Goal: Navigation & Orientation: Find specific page/section

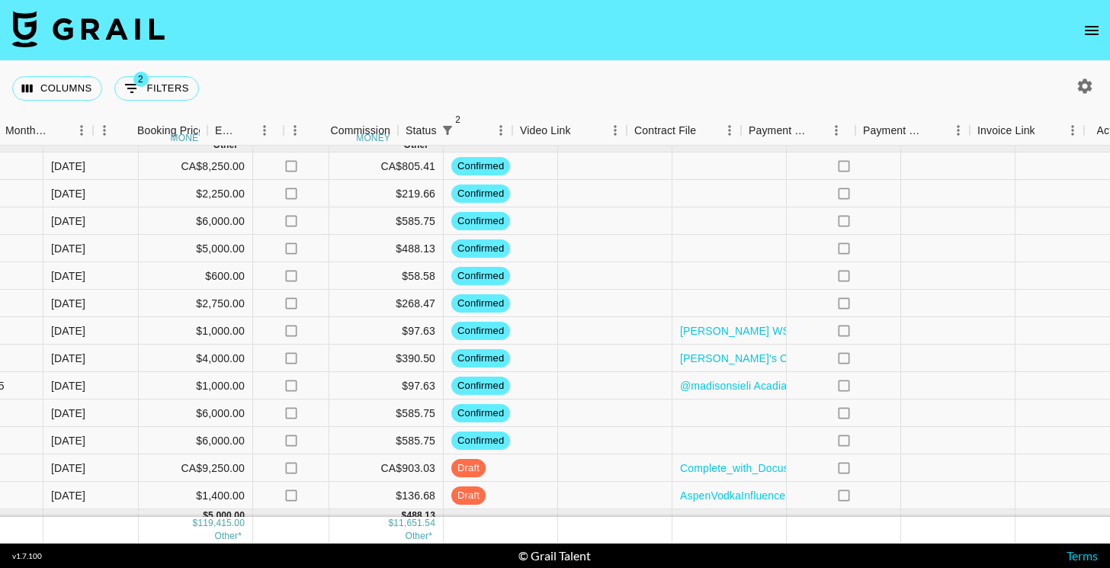
scroll to position [1019, 982]
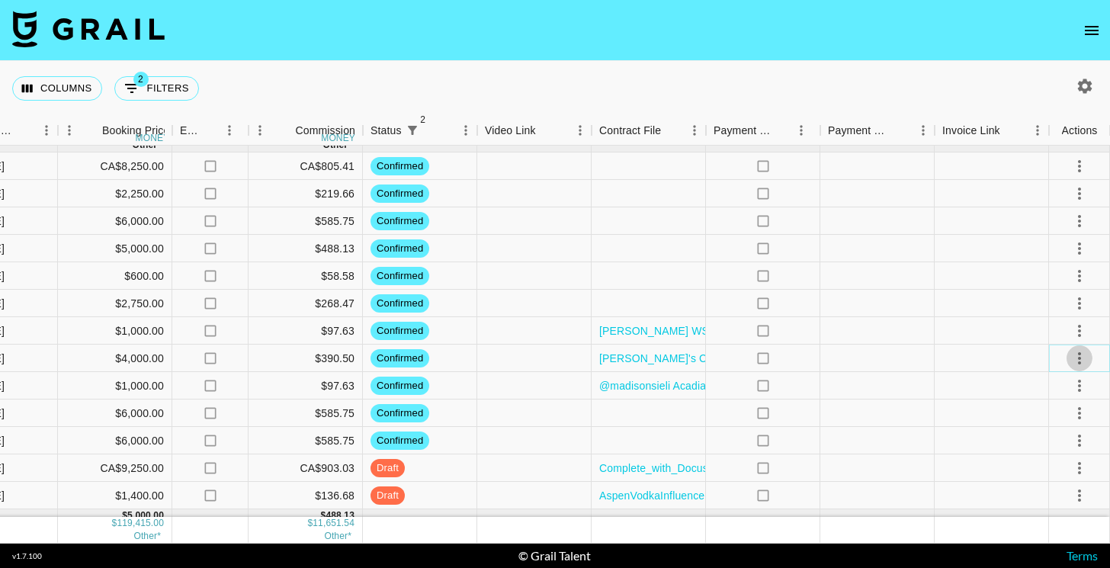
click at [1071, 361] on icon "select merge strategy" at bounding box center [1079, 358] width 18 height 18
click at [1050, 440] on li "Draft Created" at bounding box center [1059, 445] width 99 height 27
click at [1018, 354] on div at bounding box center [991, 357] width 114 height 27
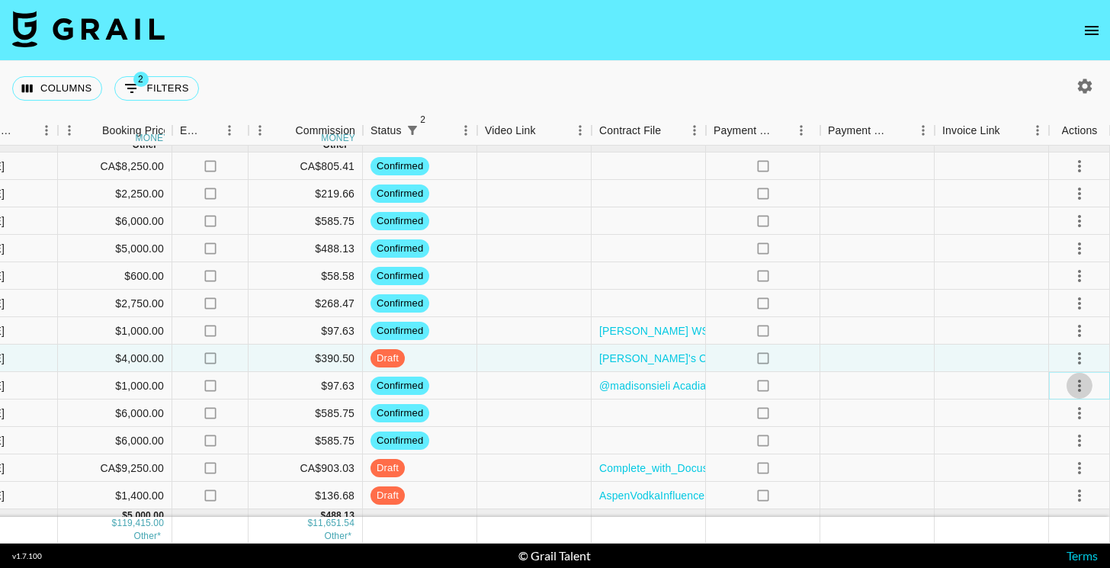
click at [1080, 389] on icon "select merge strategy" at bounding box center [1079, 386] width 3 height 12
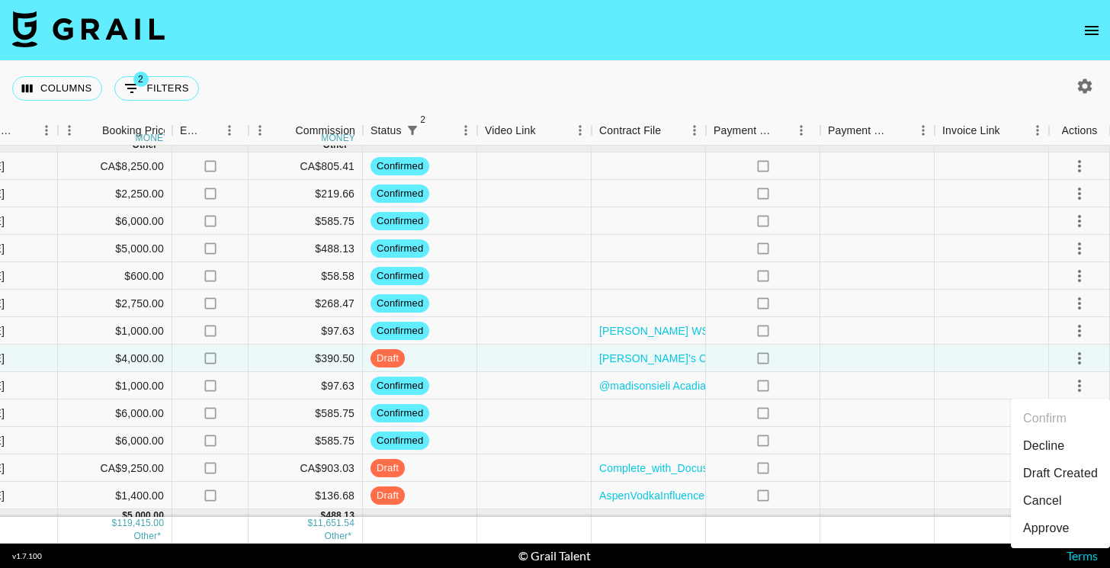
click at [1068, 476] on li "Draft Created" at bounding box center [1059, 473] width 99 height 27
click at [866, 398] on div at bounding box center [877, 385] width 114 height 27
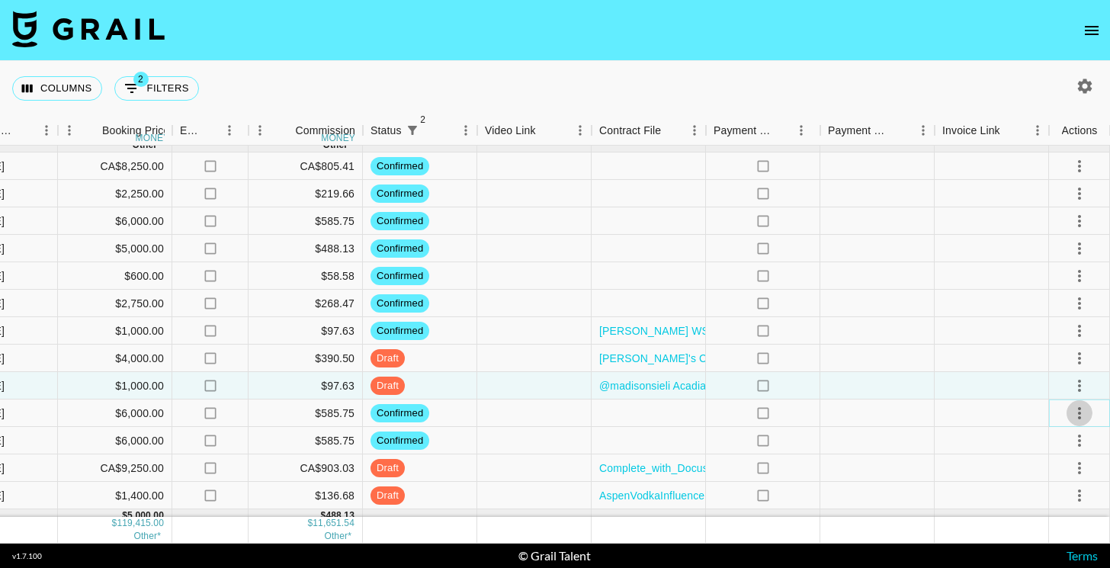
click at [1078, 408] on icon "select merge strategy" at bounding box center [1079, 413] width 3 height 12
click at [1064, 323] on li "Draft Created" at bounding box center [1059, 325] width 99 height 27
click at [1079, 437] on icon "select merge strategy" at bounding box center [1079, 440] width 18 height 18
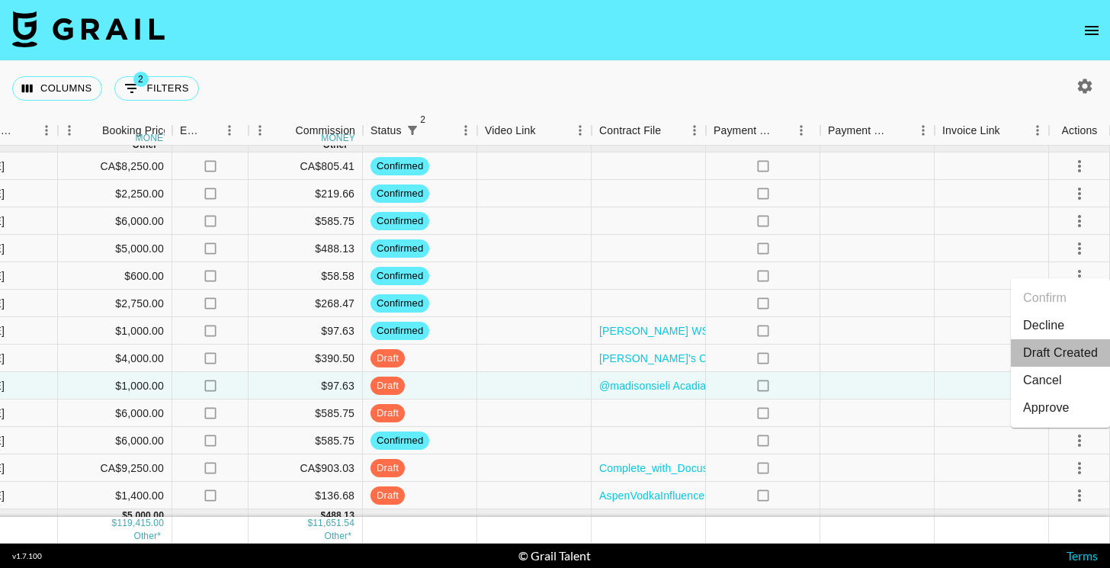
click at [1064, 345] on li "Draft Created" at bounding box center [1059, 352] width 99 height 27
click at [928, 417] on div at bounding box center [877, 412] width 114 height 27
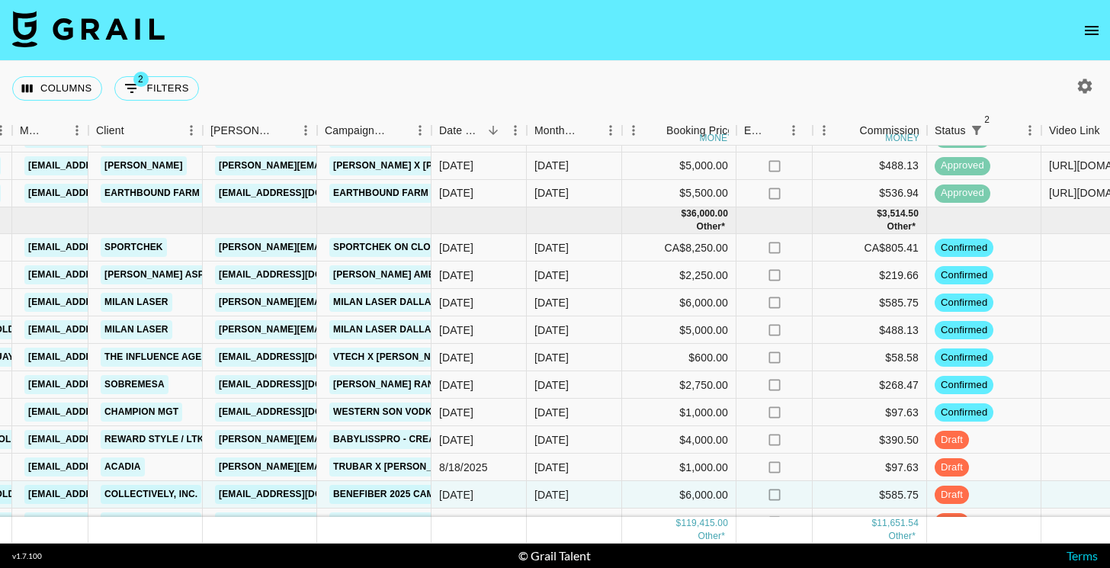
scroll to position [915, 418]
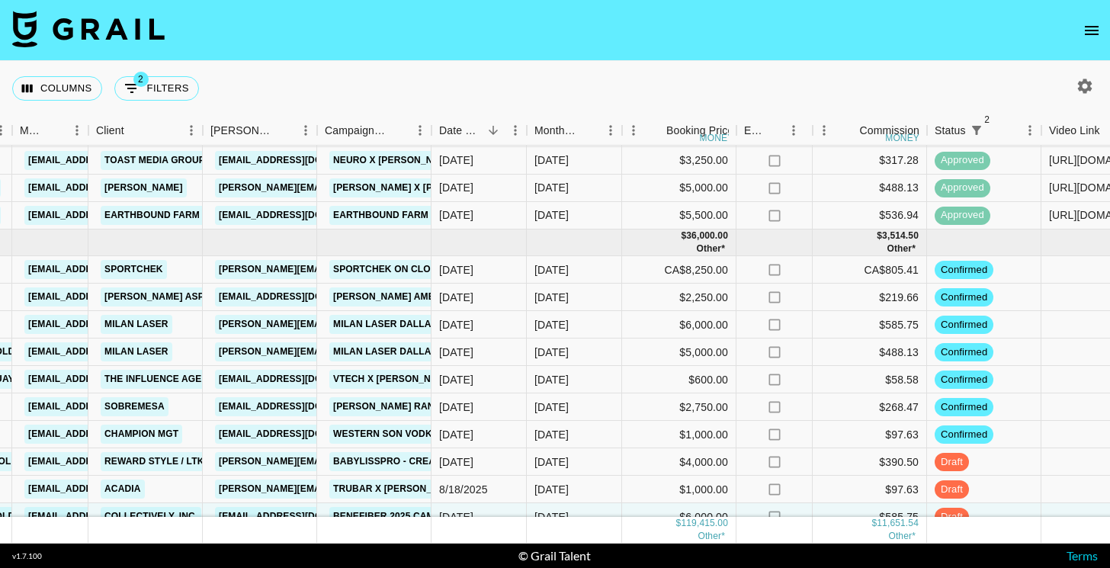
click at [1087, 37] on icon "open drawer" at bounding box center [1091, 30] width 18 height 18
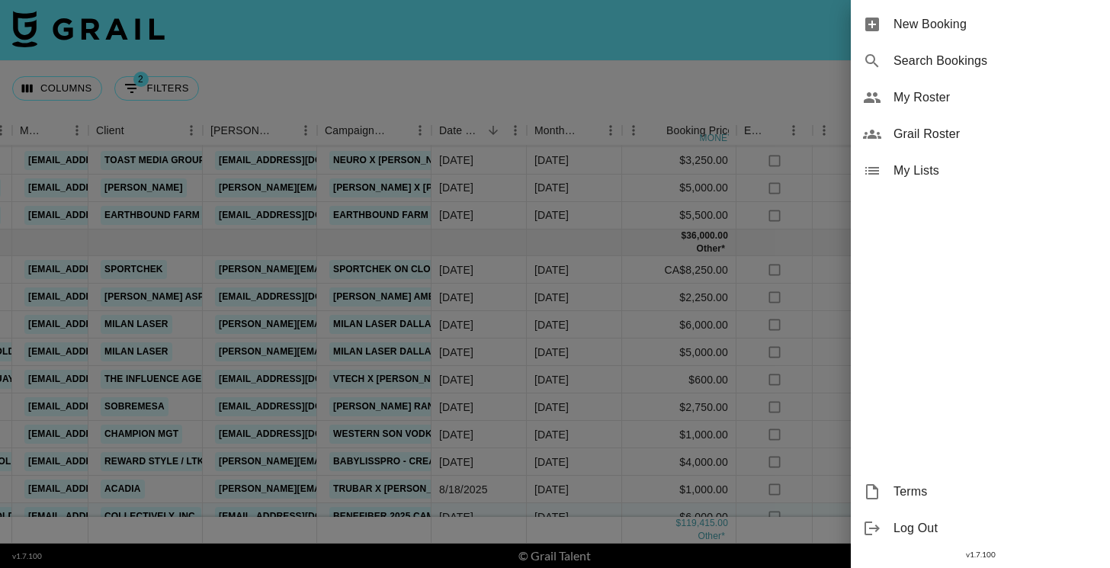
click at [916, 104] on span "My Roster" at bounding box center [995, 97] width 204 height 18
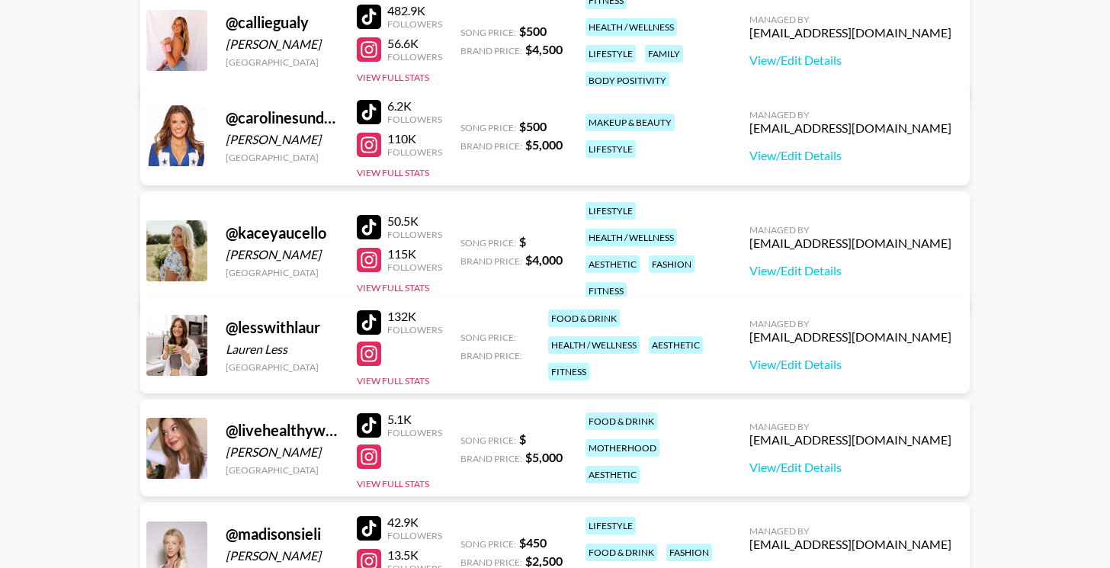
scroll to position [584, 0]
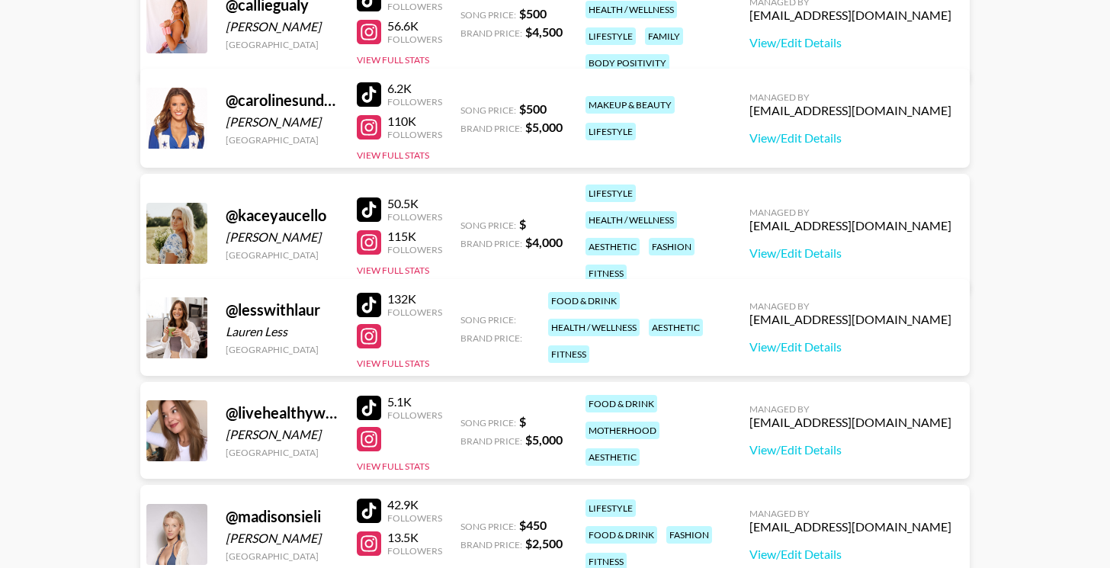
click at [418, 357] on div "132K Followers View Full Stats" at bounding box center [399, 327] width 85 height 85
click at [418, 362] on button "View Full Stats" at bounding box center [393, 362] width 72 height 11
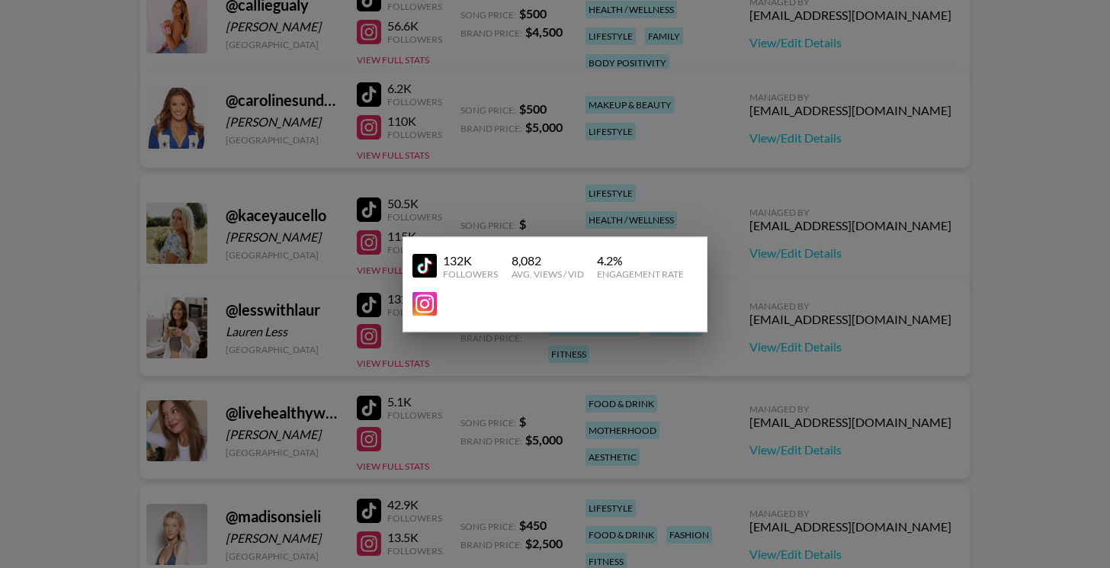
click at [705, 177] on div at bounding box center [555, 284] width 1110 height 568
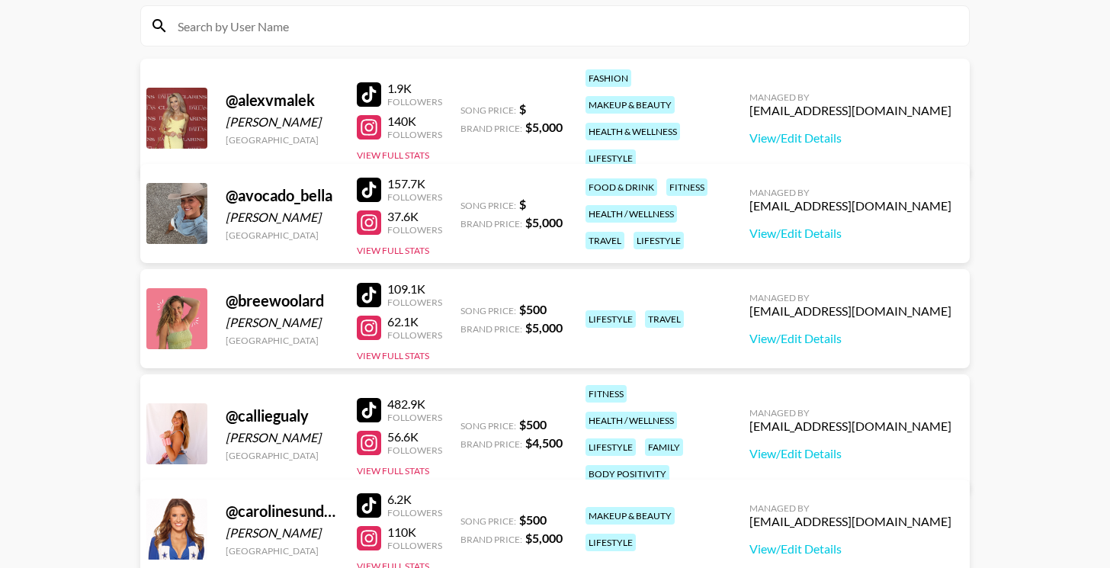
scroll to position [172, 0]
click at [421, 150] on button "View Full Stats" at bounding box center [393, 155] width 72 height 11
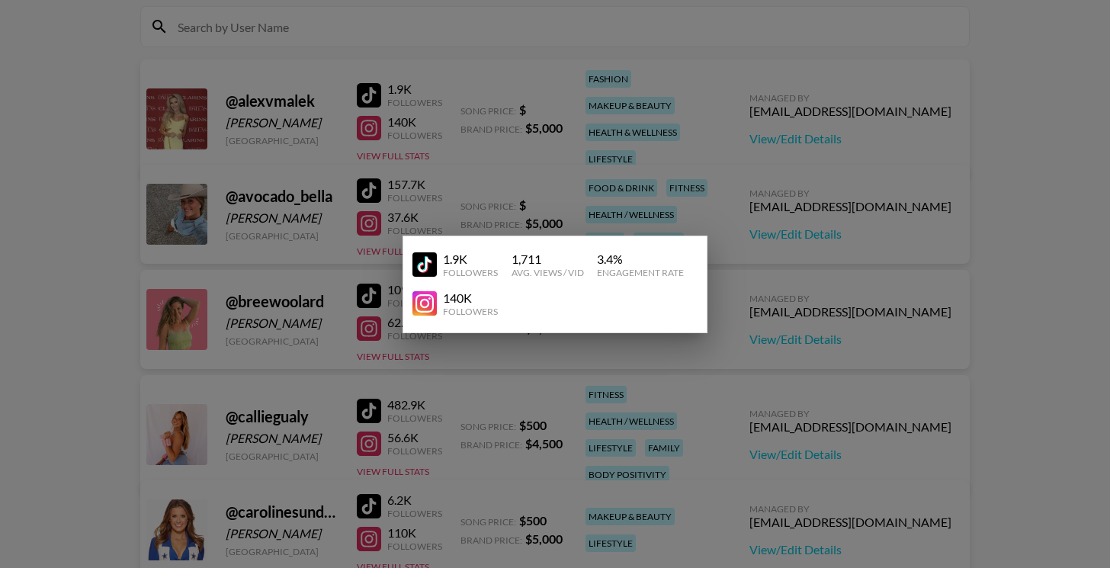
click at [578, 124] on div at bounding box center [555, 284] width 1110 height 568
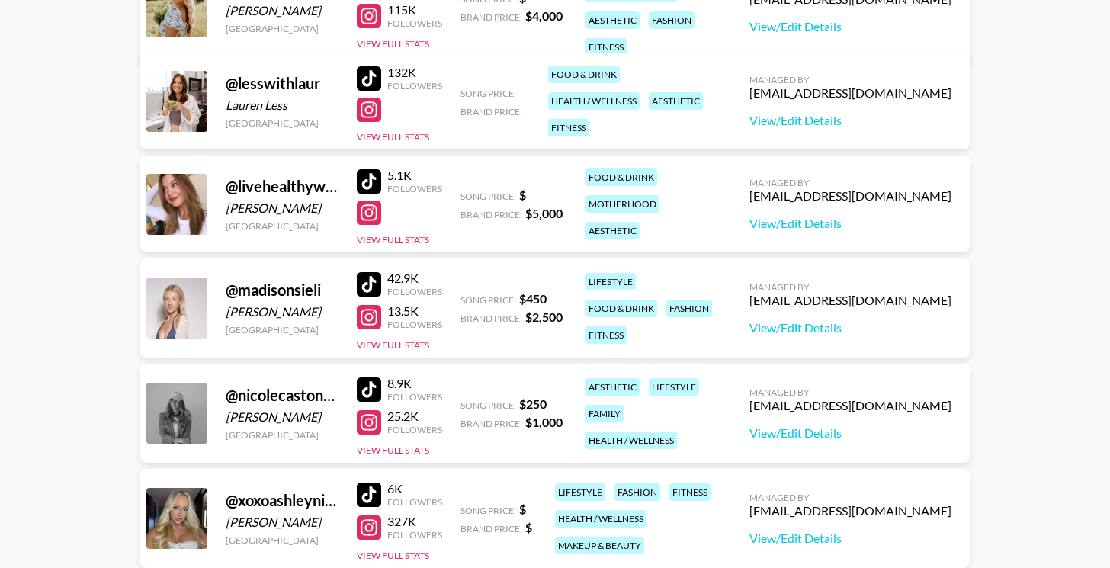
scroll to position [840, 0]
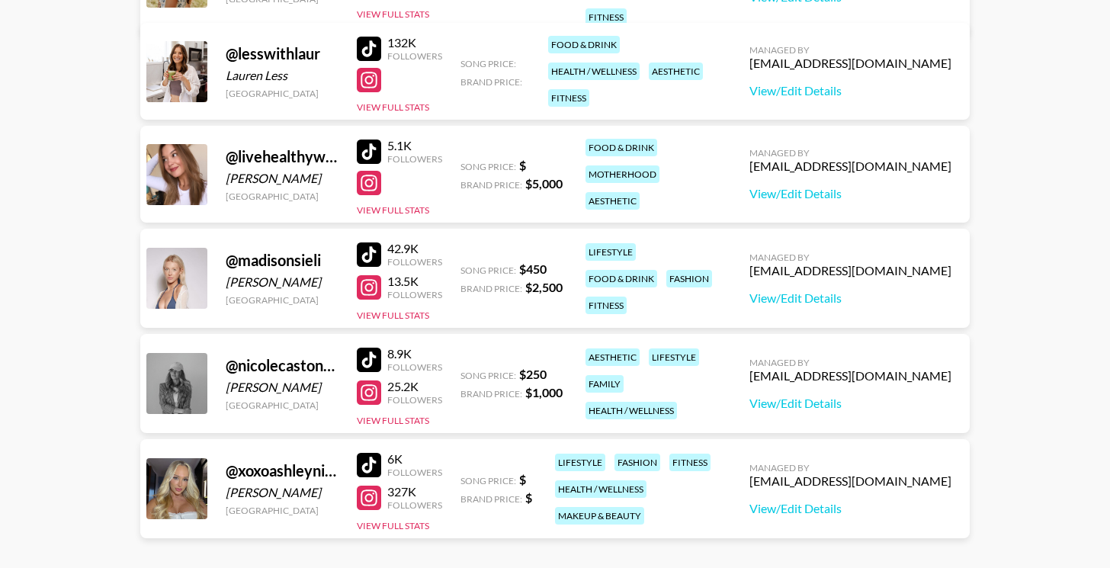
click at [398, 307] on div "42.9K Followers 13.5K Followers View Full Stats" at bounding box center [399, 278] width 85 height 87
click at [398, 317] on button "View Full Stats" at bounding box center [393, 314] width 72 height 11
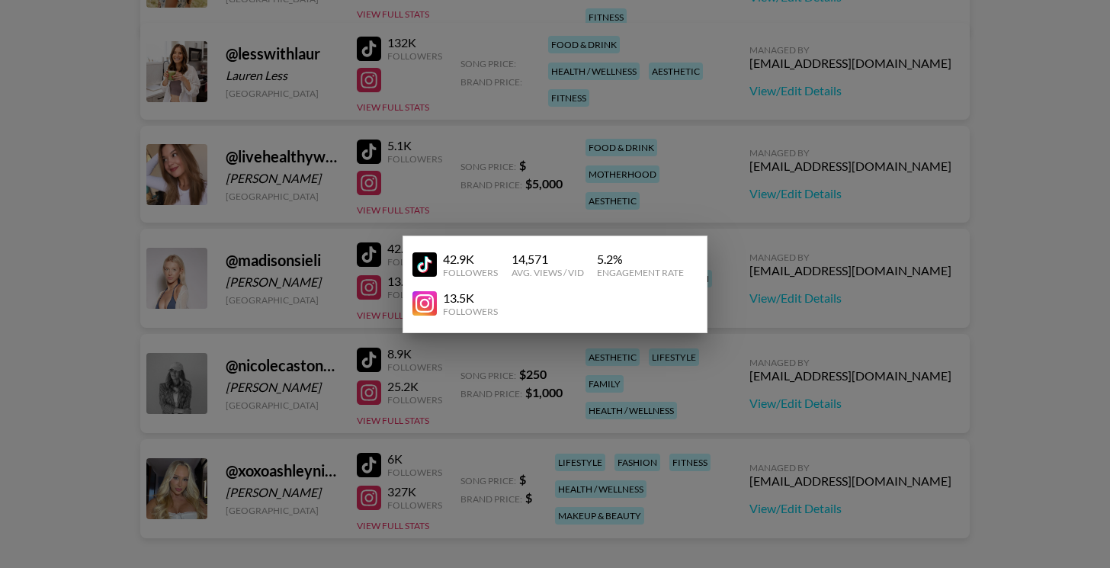
click at [660, 120] on div at bounding box center [555, 284] width 1110 height 568
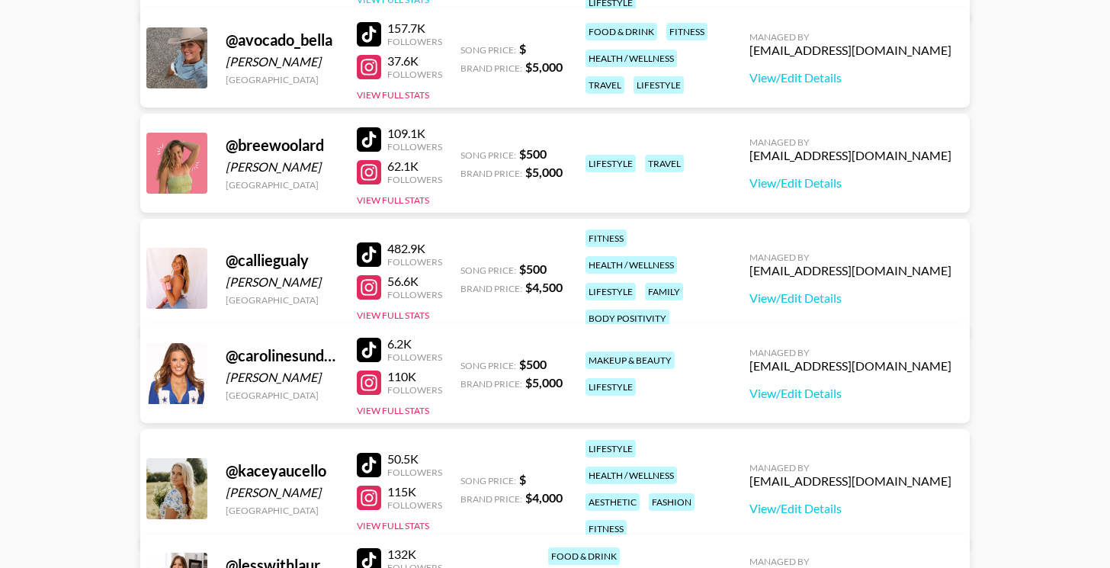
scroll to position [336, 0]
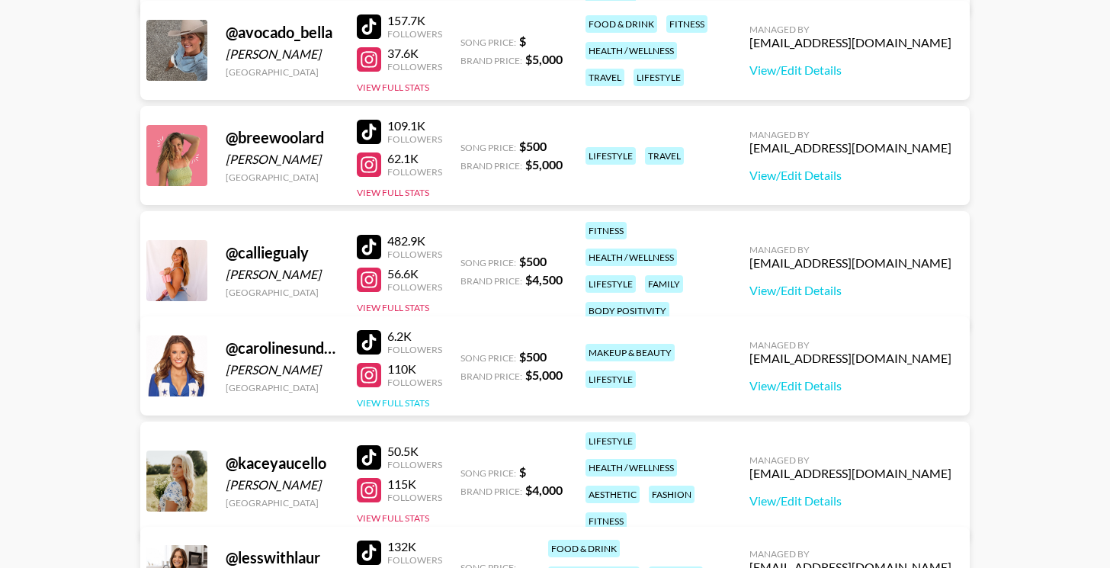
click at [412, 402] on button "View Full Stats" at bounding box center [393, 402] width 72 height 11
